Goal: Find contact information: Find contact information

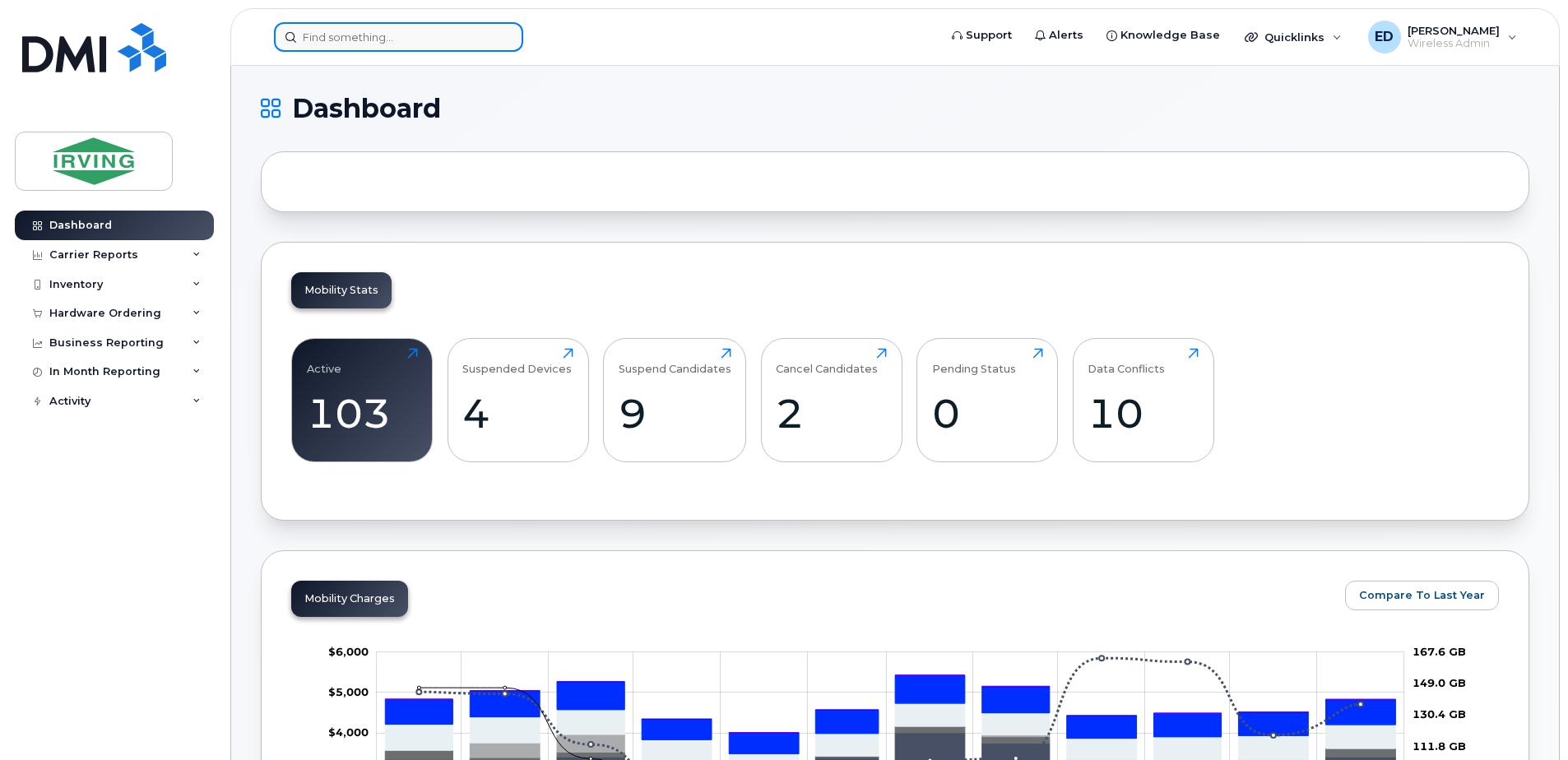
click at [430, 46] on input at bounding box center [398, 36] width 249 height 29
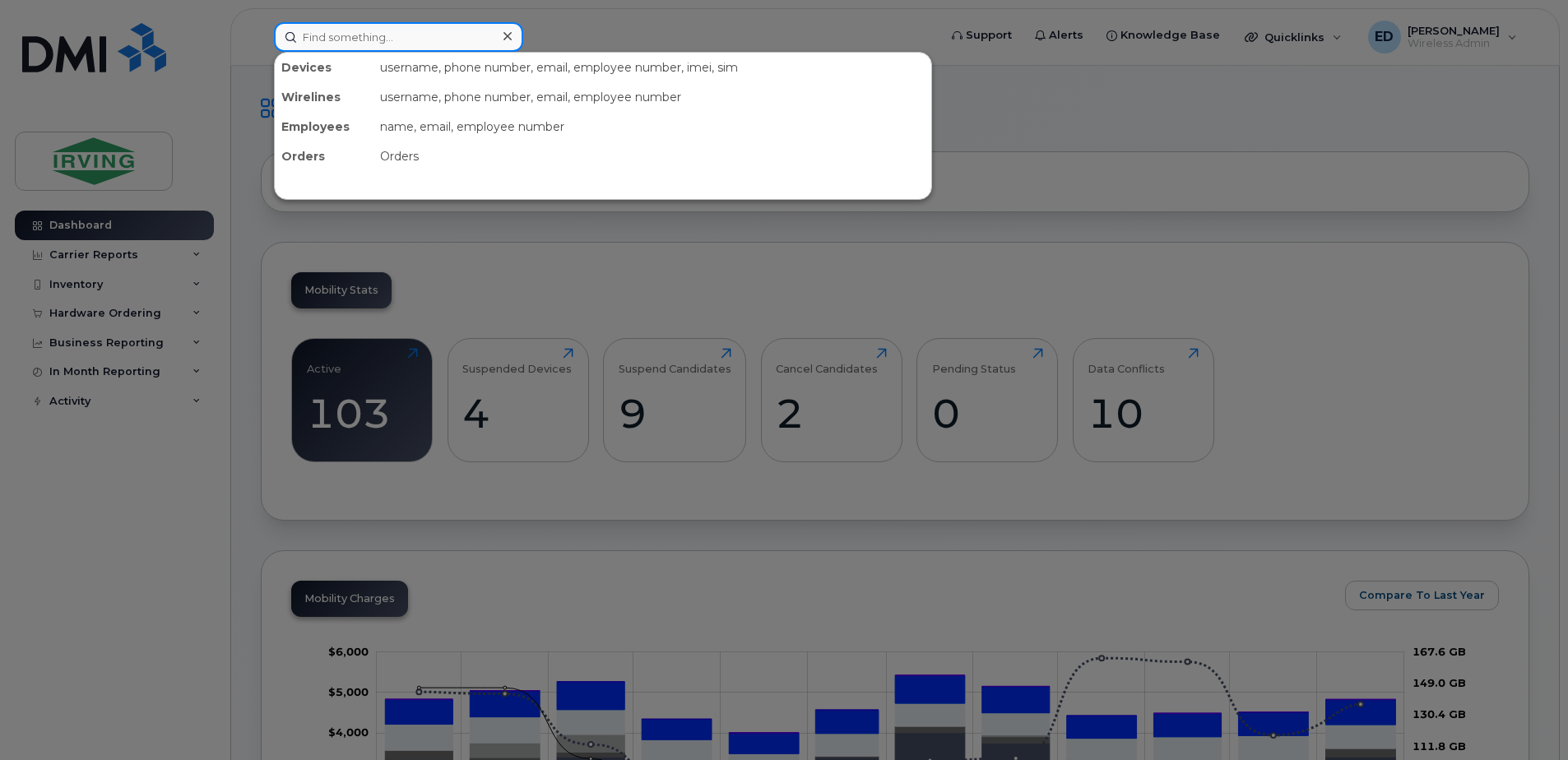
click at [424, 34] on input at bounding box center [398, 36] width 249 height 29
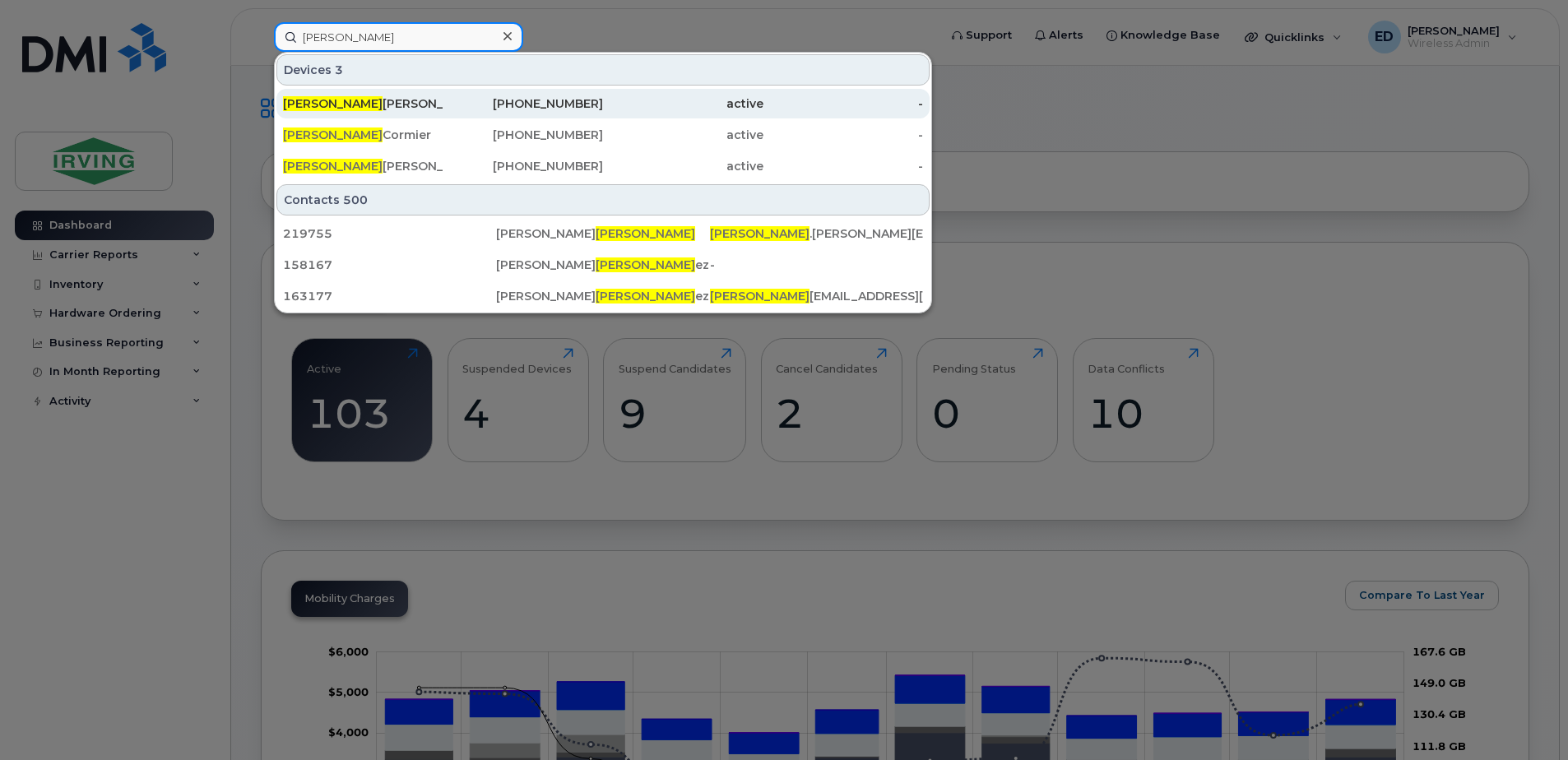
type input "[PERSON_NAME]"
click at [372, 104] on div "[PERSON_NAME]" at bounding box center [363, 103] width 160 height 16
